Goal: Use online tool/utility: Utilize a website feature to perform a specific function

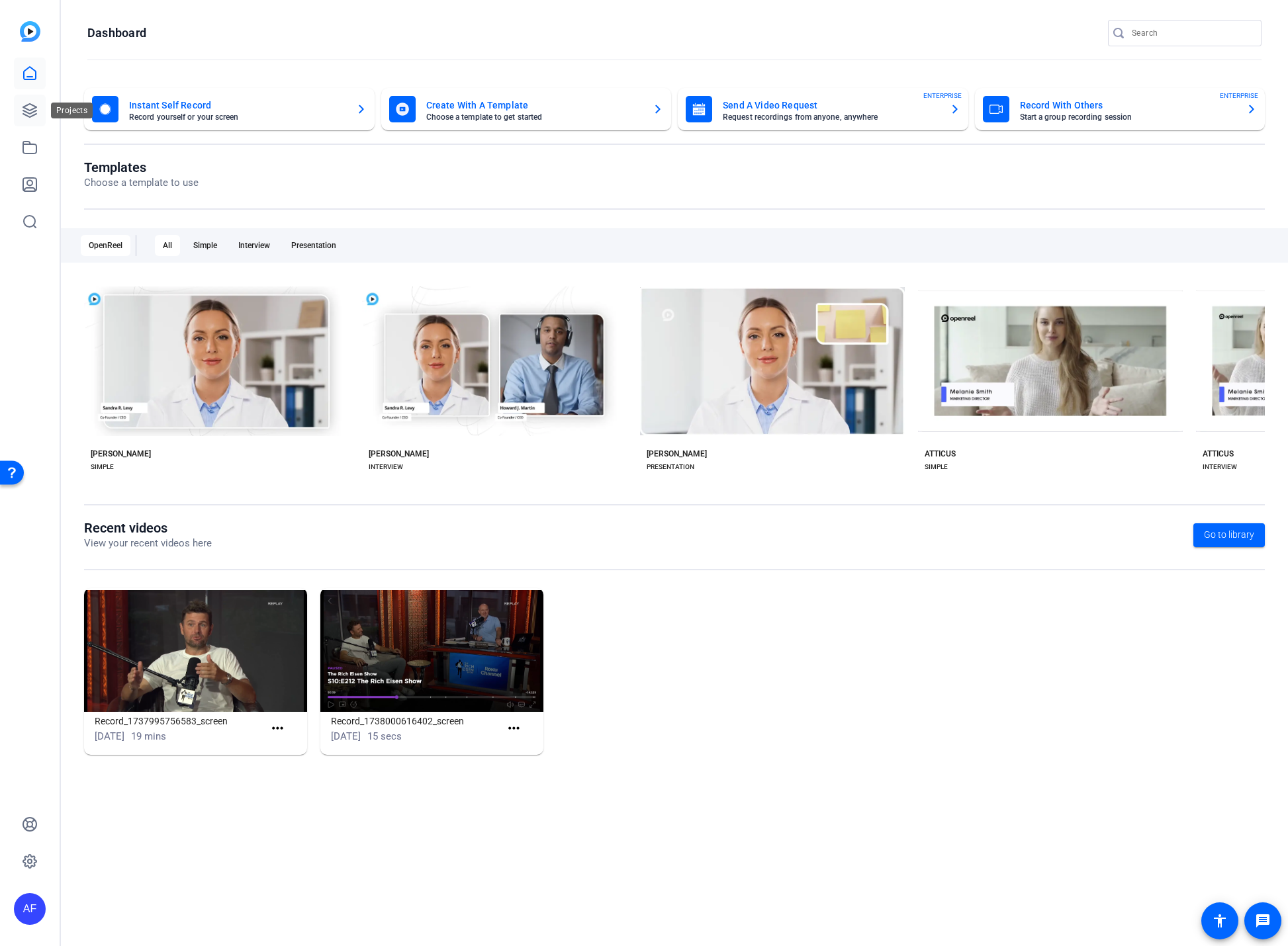
click at [33, 111] on icon at bounding box center [29, 110] width 13 height 13
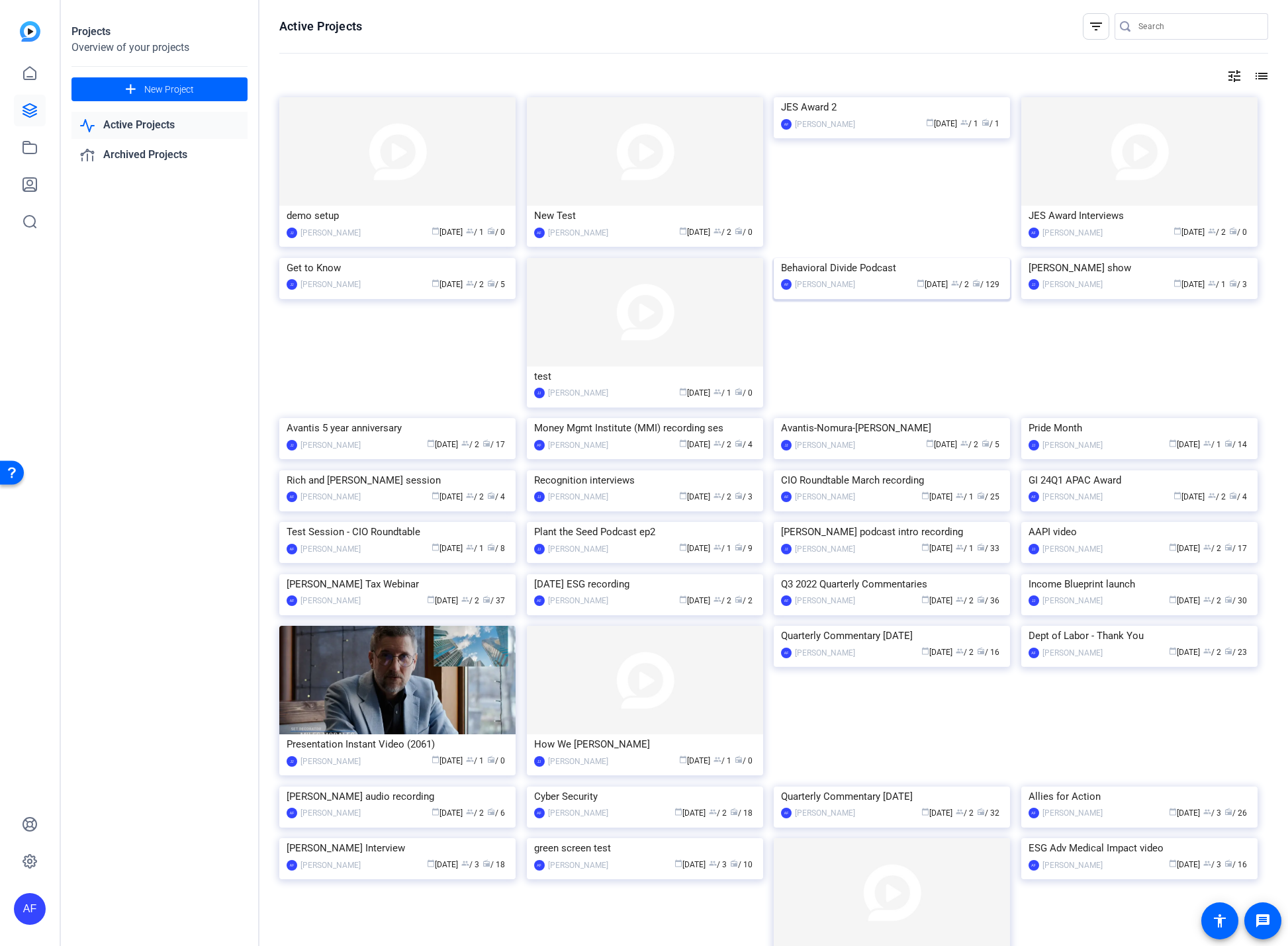
click at [864, 258] on img at bounding box center [892, 258] width 236 height 0
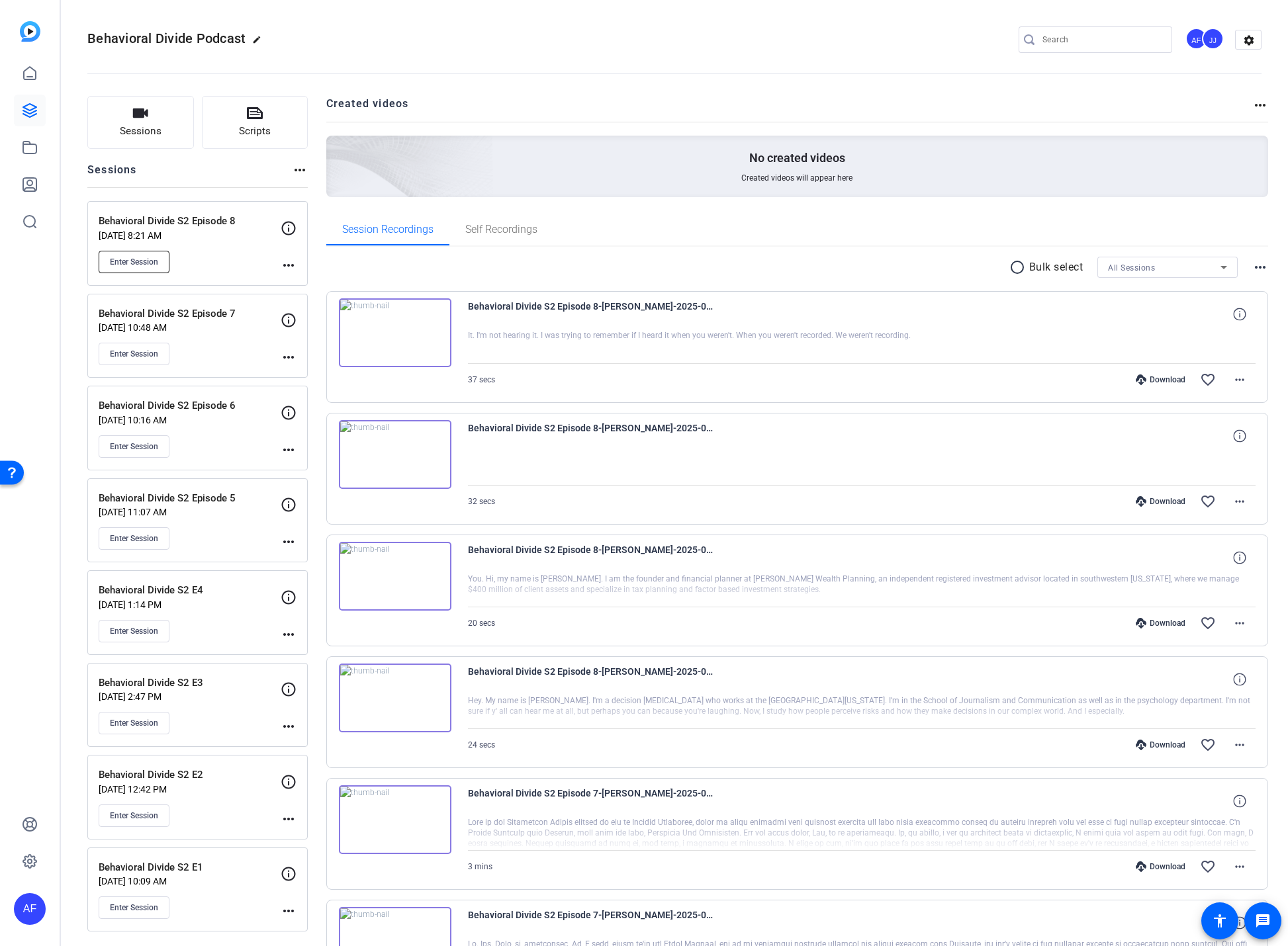
click at [143, 260] on span "Enter Session" at bounding box center [133, 262] width 48 height 11
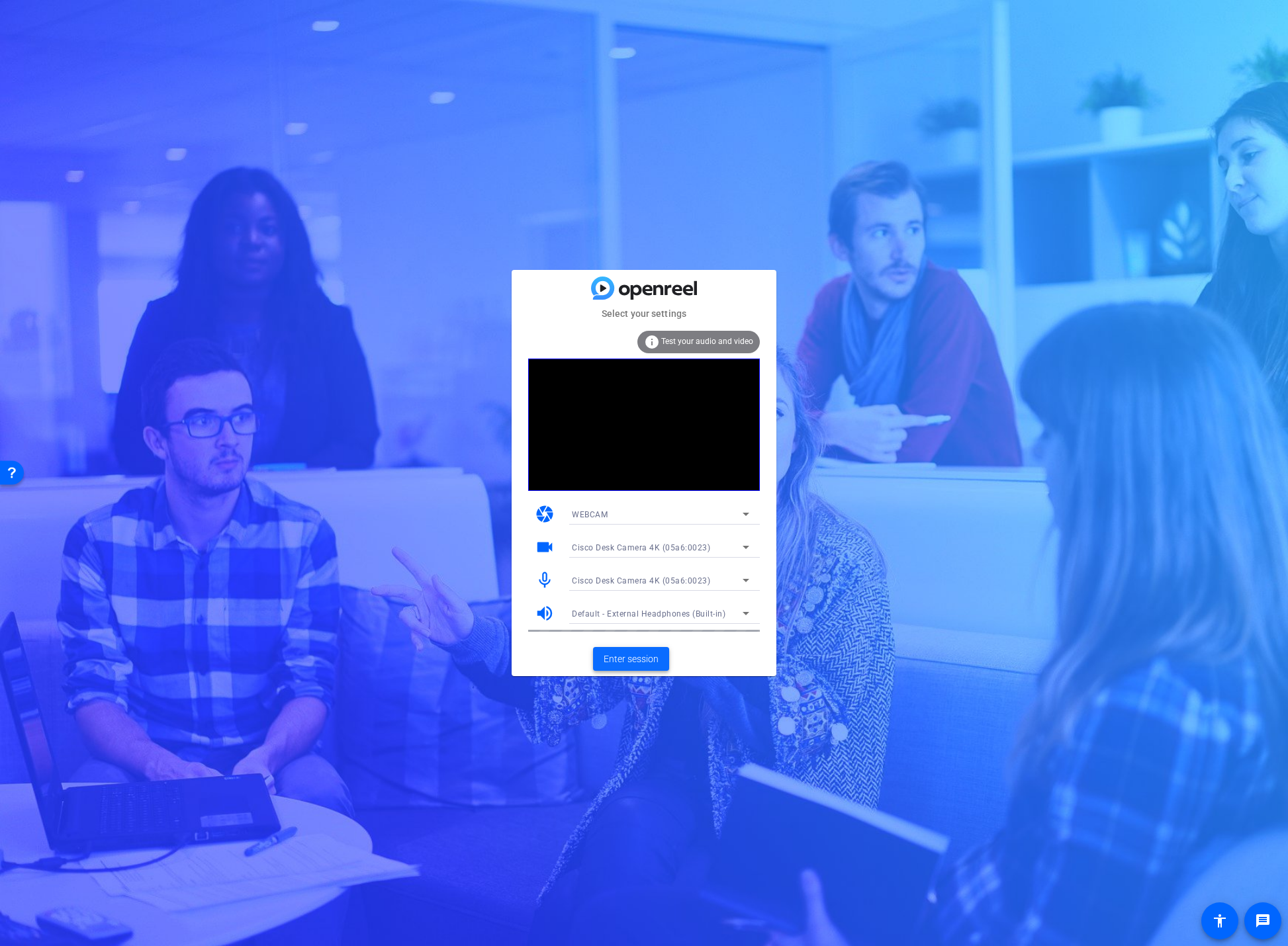
click at [647, 660] on span "Enter session" at bounding box center [631, 660] width 55 height 14
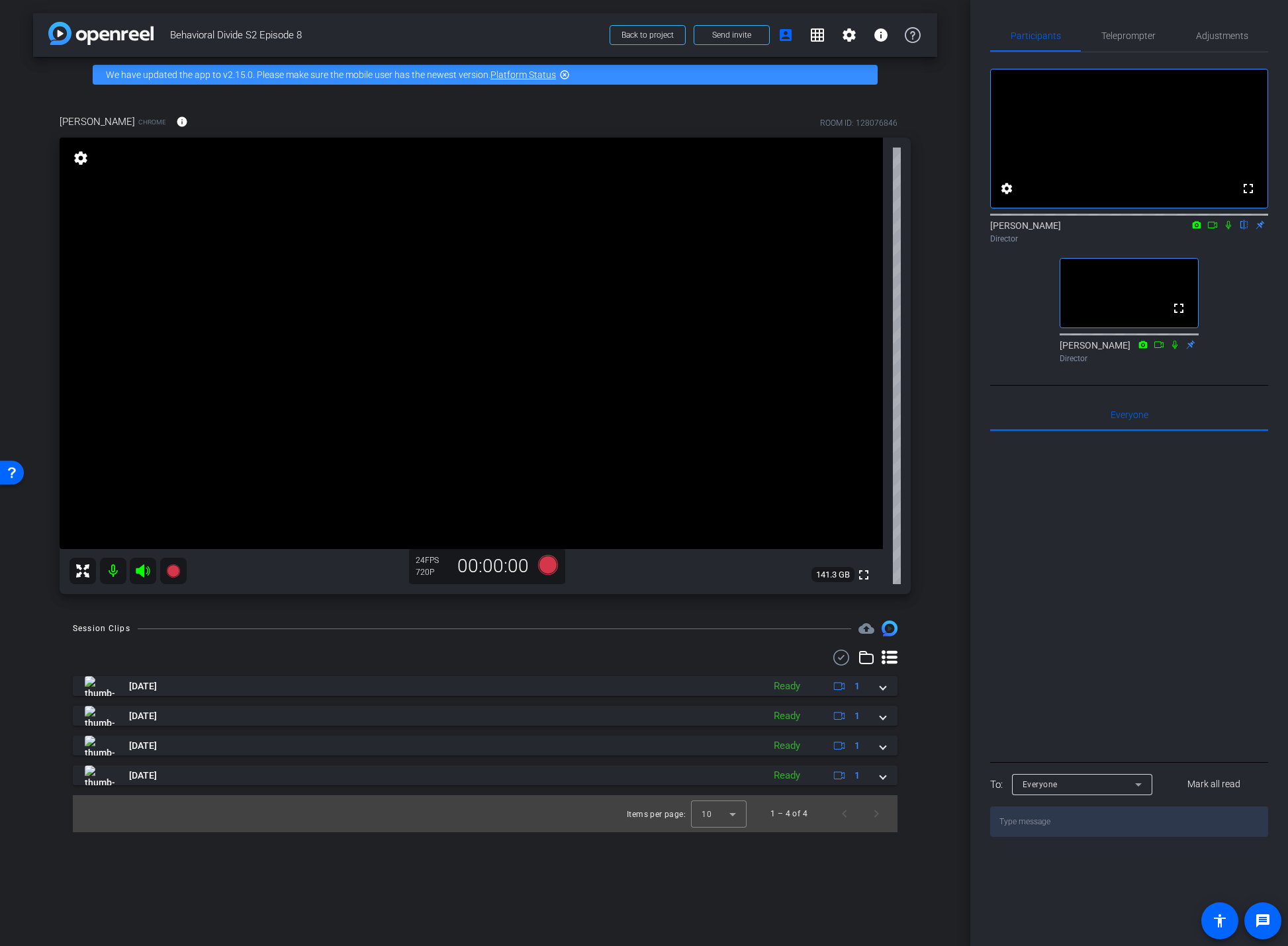
click at [115, 572] on mat-icon at bounding box center [113, 571] width 27 height 27
click at [1173, 349] on icon at bounding box center [1175, 344] width 5 height 8
click at [1176, 349] on icon at bounding box center [1175, 345] width 11 height 9
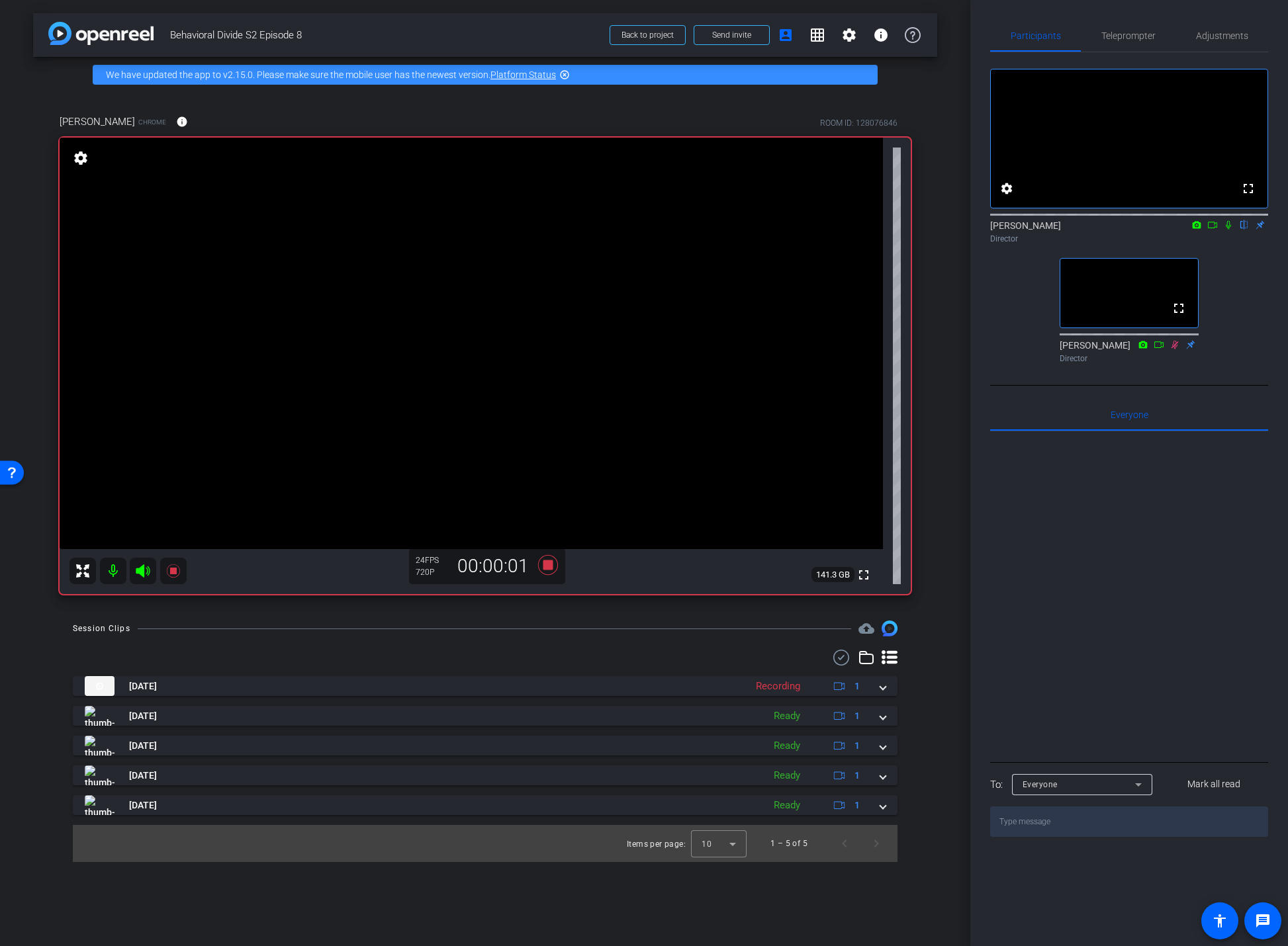
click at [1175, 349] on icon at bounding box center [1175, 345] width 11 height 9
click at [1229, 230] on icon at bounding box center [1228, 225] width 5 height 8
click at [1229, 230] on icon at bounding box center [1229, 225] width 8 height 8
click at [1174, 349] on icon at bounding box center [1175, 344] width 5 height 8
click at [1231, 230] on icon at bounding box center [1228, 225] width 5 height 8
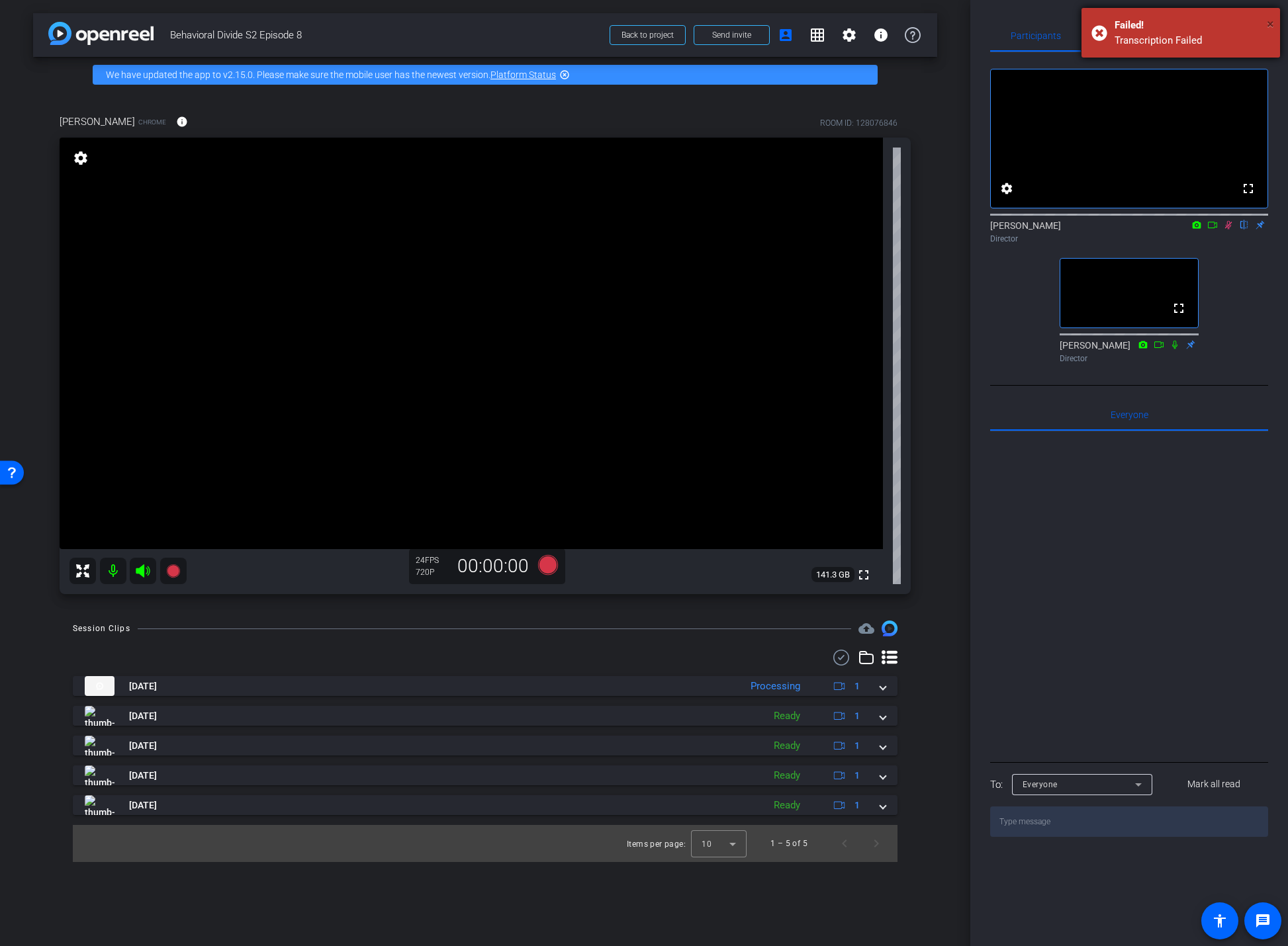
click at [1272, 22] on span "×" at bounding box center [1271, 24] width 8 height 16
click at [1175, 349] on icon at bounding box center [1175, 345] width 11 height 9
click at [1175, 349] on icon at bounding box center [1175, 344] width 5 height 8
click at [1175, 349] on icon at bounding box center [1175, 344] width 8 height 8
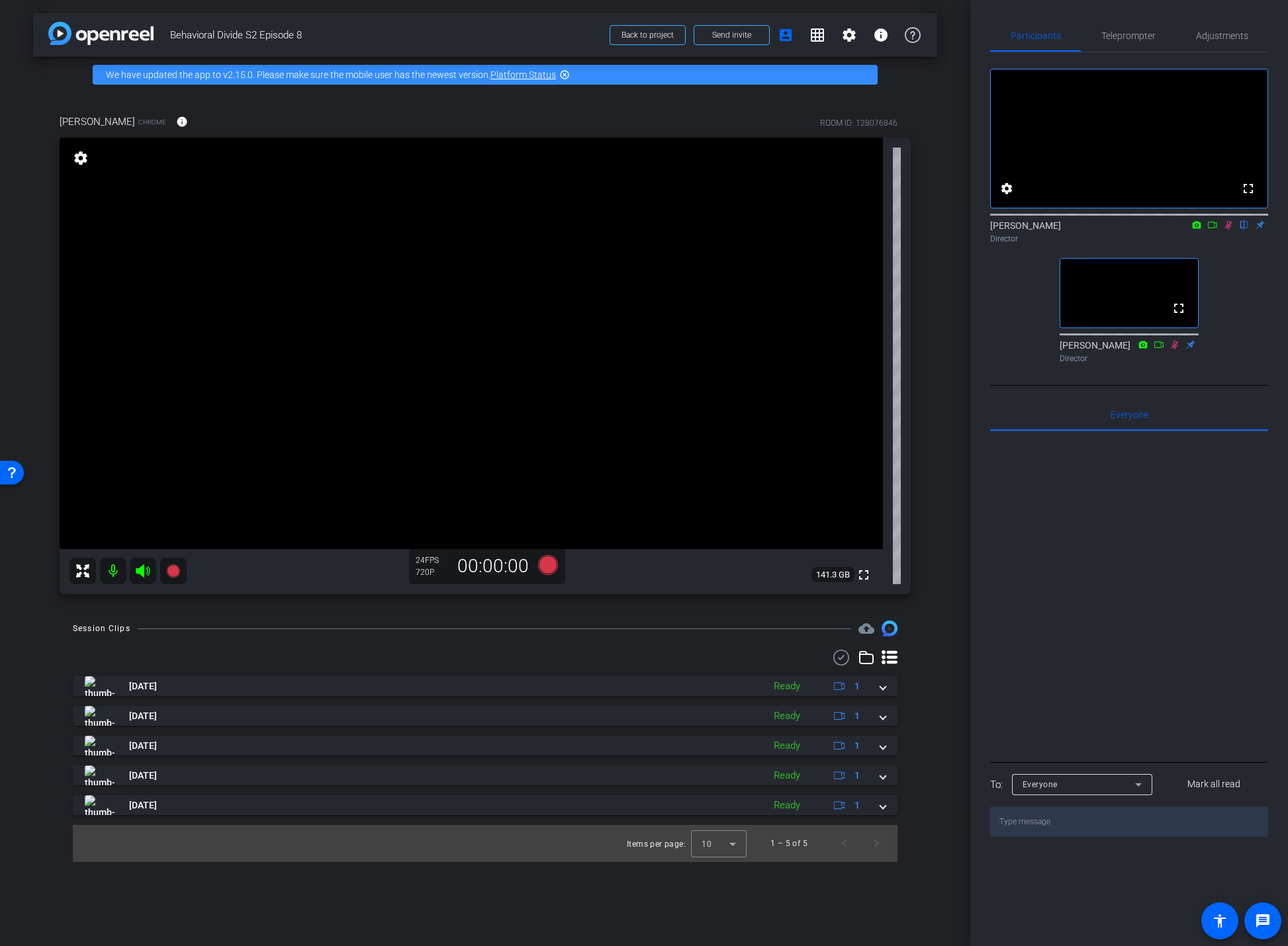
click at [1176, 349] on icon at bounding box center [1175, 345] width 11 height 9
click at [1231, 230] on icon at bounding box center [1229, 225] width 11 height 9
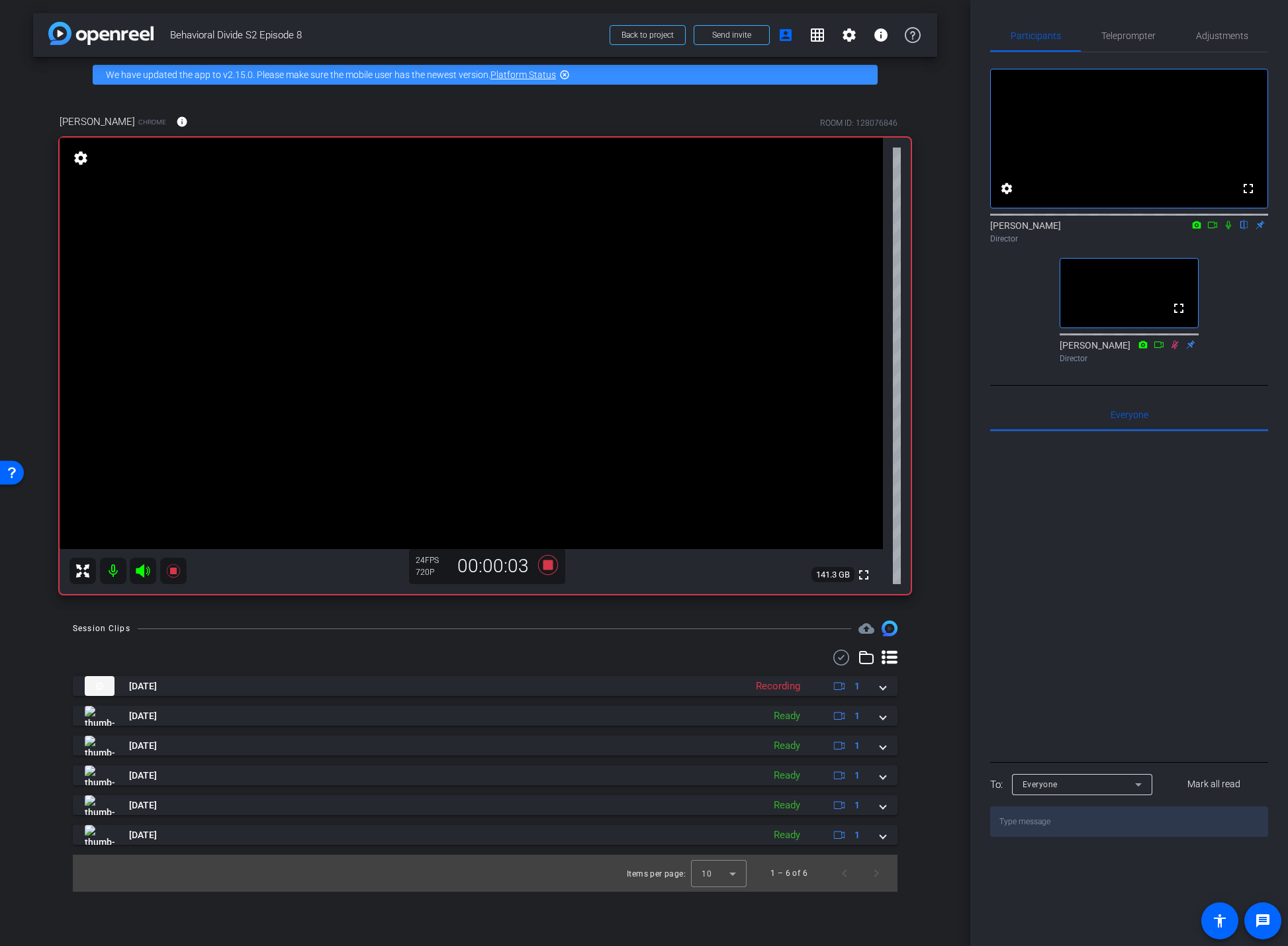
click at [1228, 230] on icon at bounding box center [1228, 225] width 5 height 8
click at [1172, 349] on icon at bounding box center [1175, 345] width 11 height 9
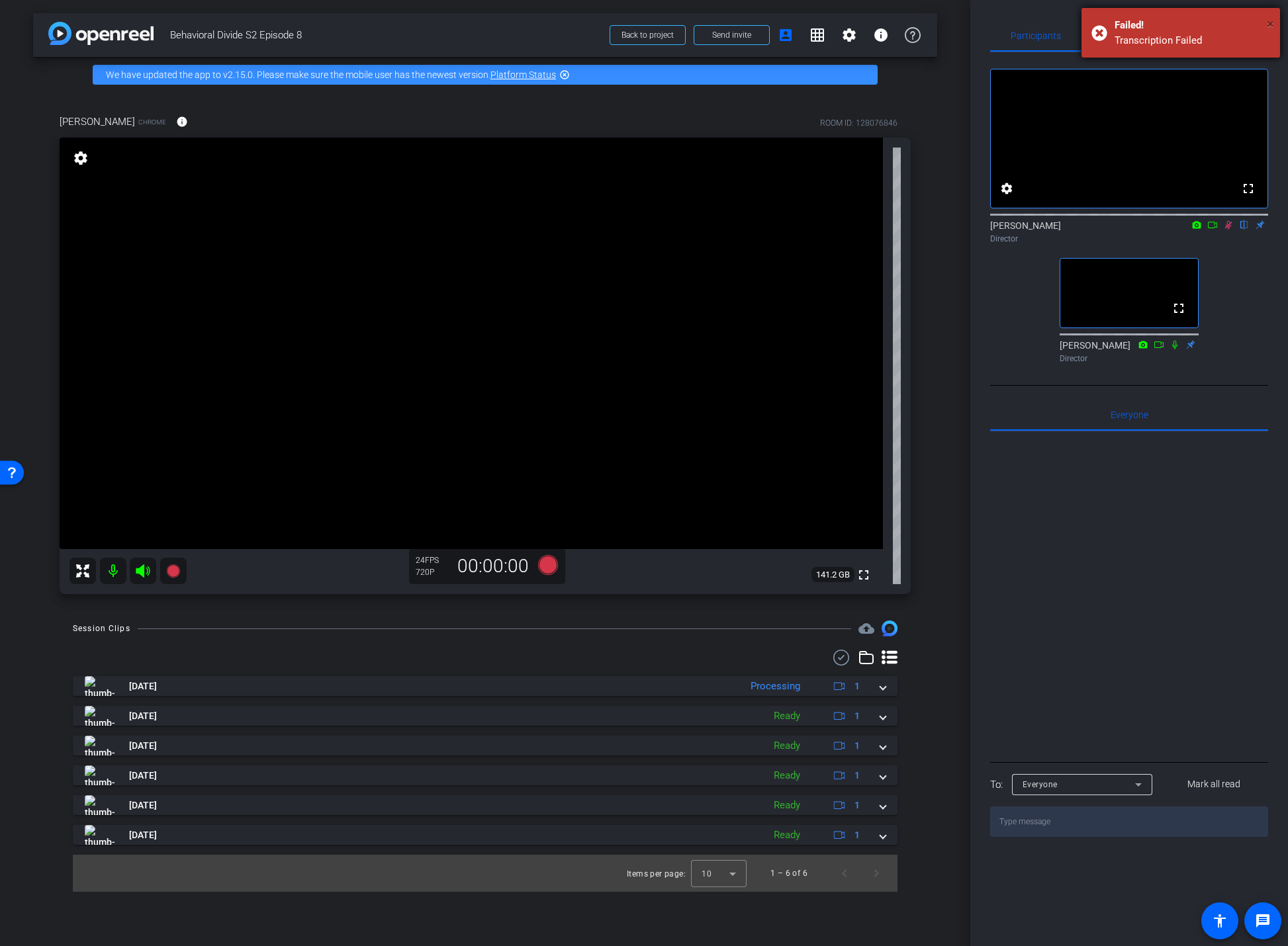
click at [1271, 25] on span "×" at bounding box center [1271, 24] width 8 height 16
click at [1175, 349] on icon at bounding box center [1175, 345] width 11 height 9
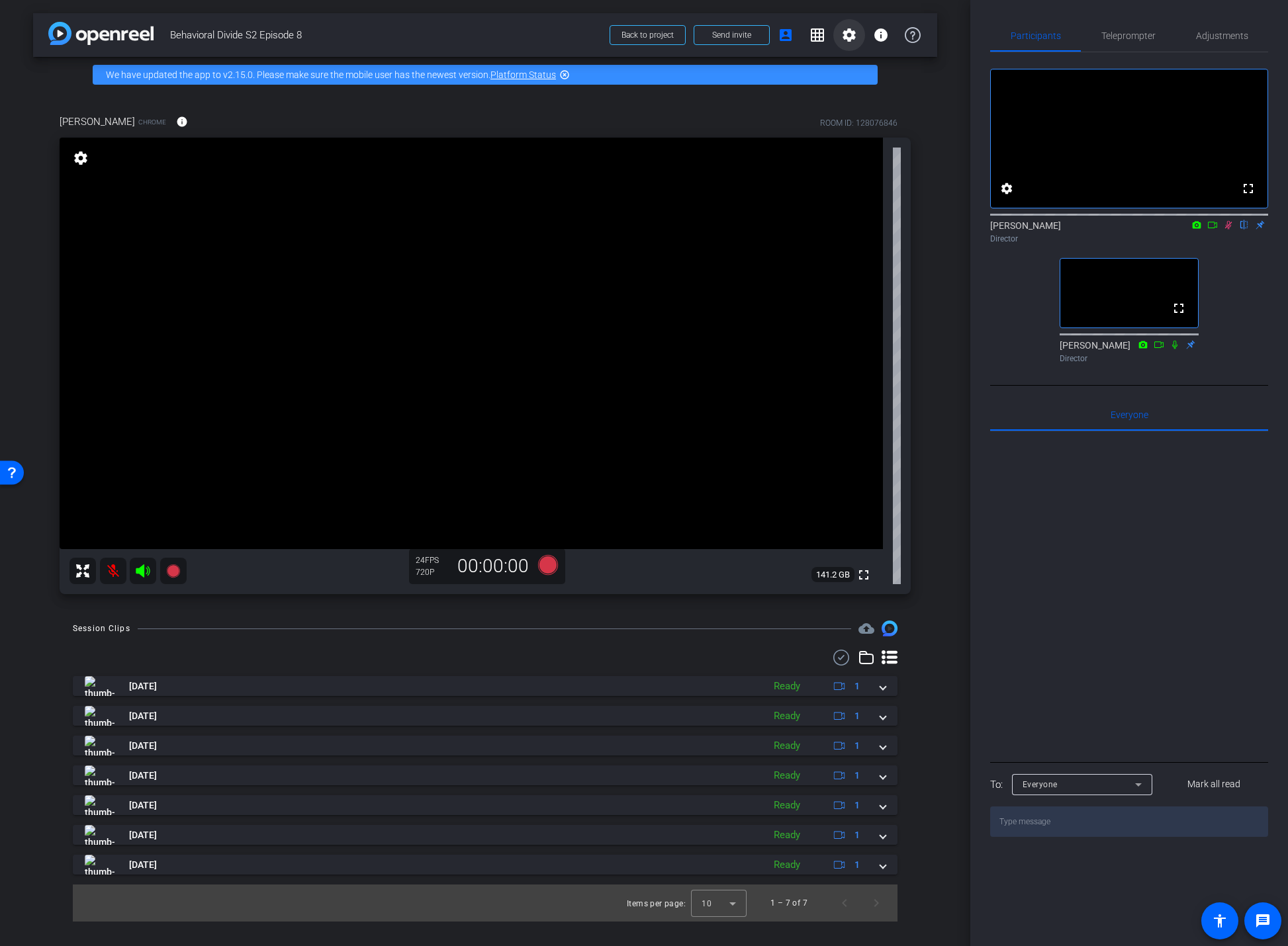
click at [855, 33] on mat-icon "settings" at bounding box center [849, 34] width 16 height 16
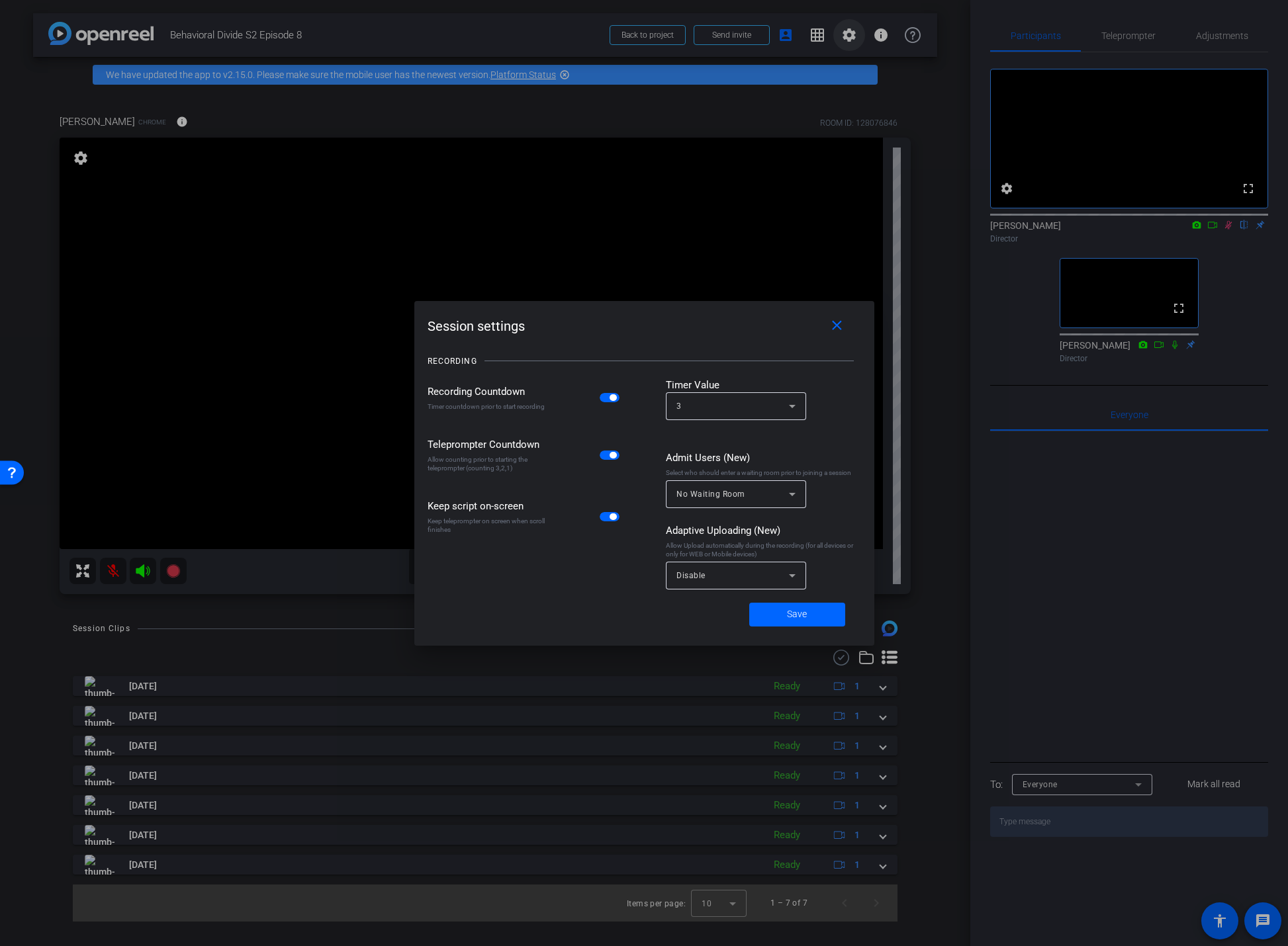
click at [855, 33] on div at bounding box center [644, 473] width 1288 height 946
